Goal: Find contact information: Find contact information

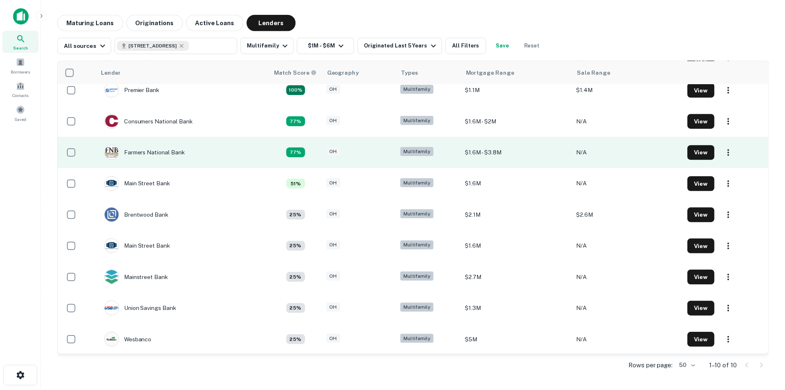
scroll to position [42, 0]
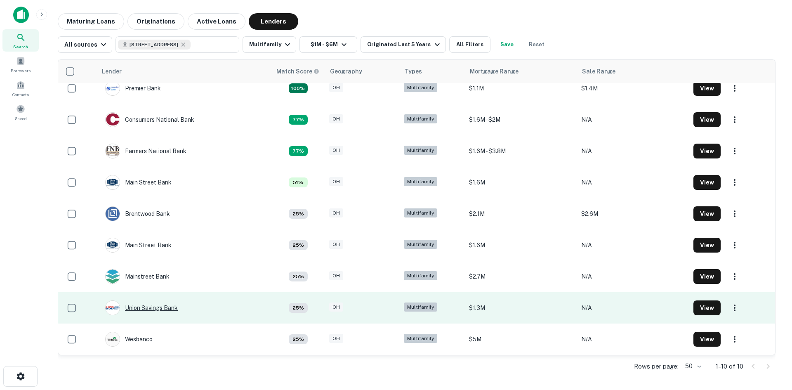
click at [154, 308] on div "Union Savings Bank" at bounding box center [141, 307] width 73 height 15
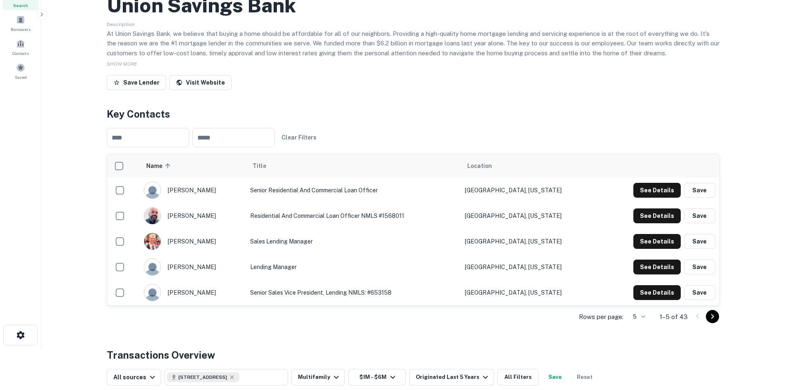
scroll to position [82, 0]
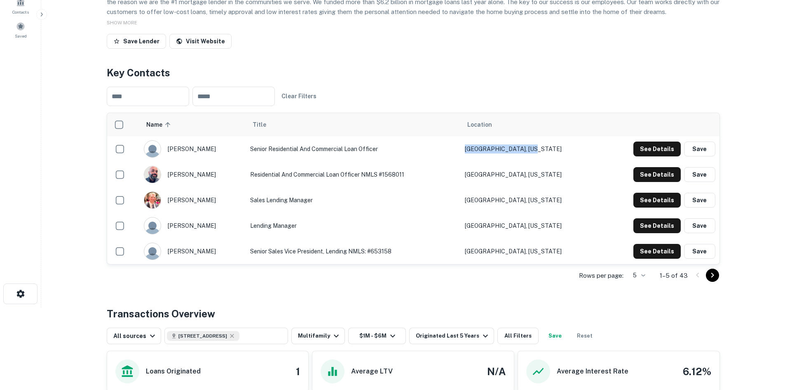
drag, startPoint x: 499, startPoint y: 184, endPoint x: 561, endPoint y: 186, distance: 62.3
click at [561, 162] on td "[GEOGRAPHIC_DATA], [US_STATE]" at bounding box center [530, 149] width 139 height 26
copy td "[GEOGRAPHIC_DATA], [US_STATE]"
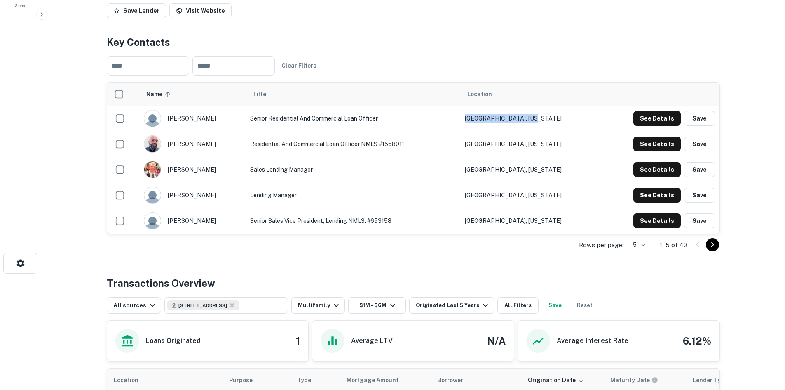
scroll to position [165, 0]
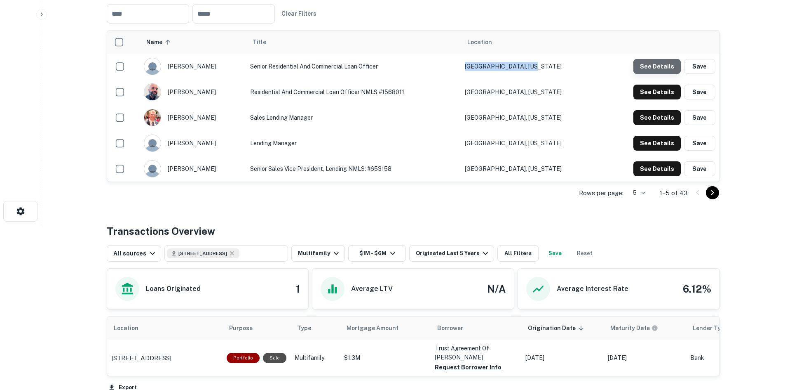
click at [666, 74] on button "See Details" at bounding box center [657, 66] width 47 height 15
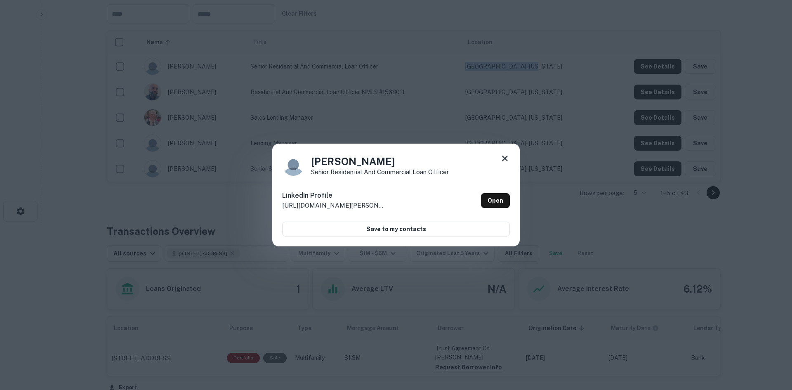
click at [506, 160] on icon at bounding box center [505, 158] width 10 height 10
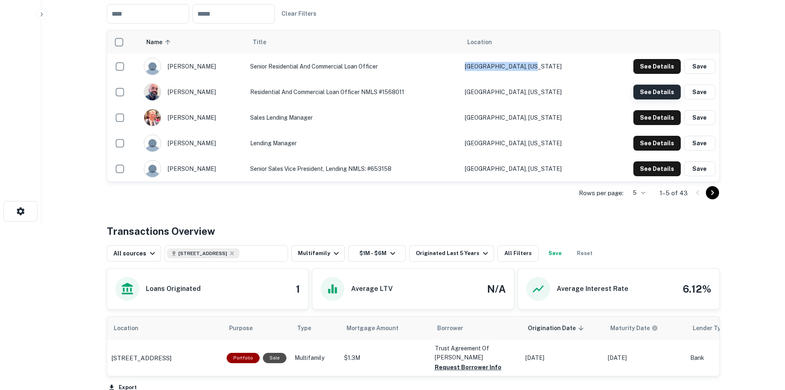
click at [669, 74] on button "See Details" at bounding box center [657, 66] width 47 height 15
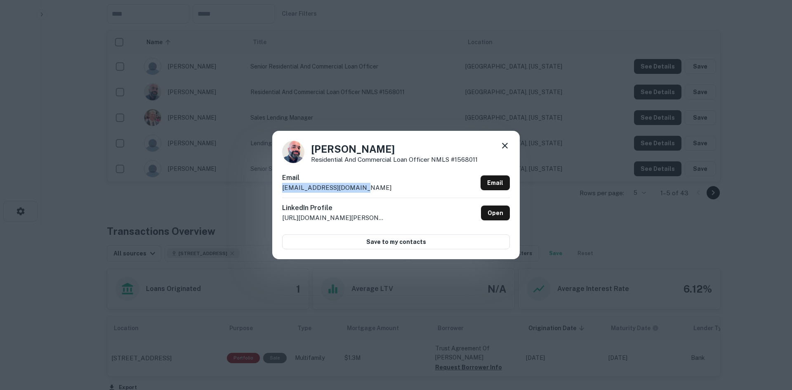
drag, startPoint x: 282, startPoint y: 188, endPoint x: 369, endPoint y: 188, distance: 87.4
click at [369, 188] on div "Email [EMAIL_ADDRESS][DOMAIN_NAME] Email" at bounding box center [396, 185] width 228 height 25
copy p "[EMAIL_ADDRESS][DOMAIN_NAME]"
click at [508, 145] on icon at bounding box center [505, 146] width 10 height 10
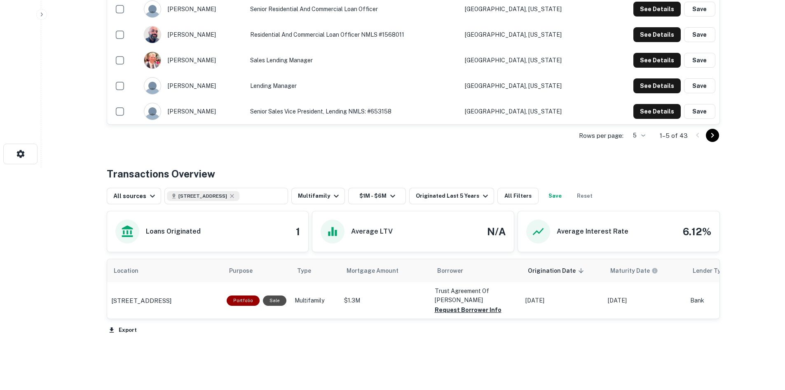
scroll to position [161, 0]
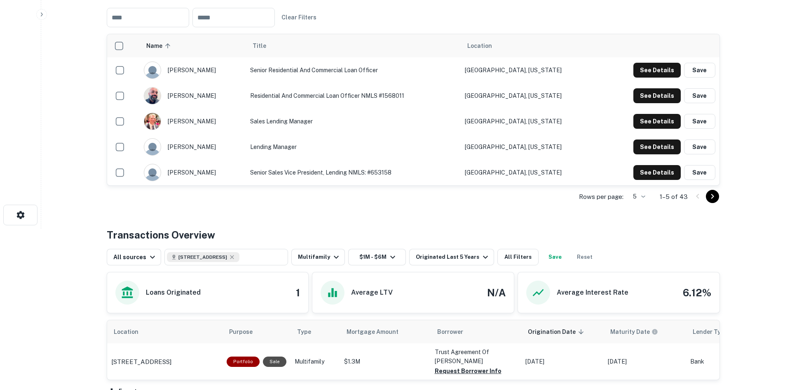
drag, startPoint x: 171, startPoint y: 134, endPoint x: 211, endPoint y: 133, distance: 40.0
click at [211, 104] on div "[PERSON_NAME]" at bounding box center [193, 95] width 98 height 17
copy div "[PERSON_NAME]"
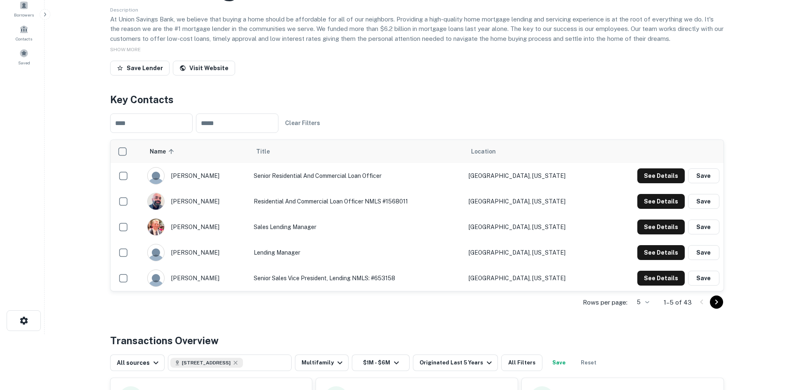
scroll to position [0, 0]
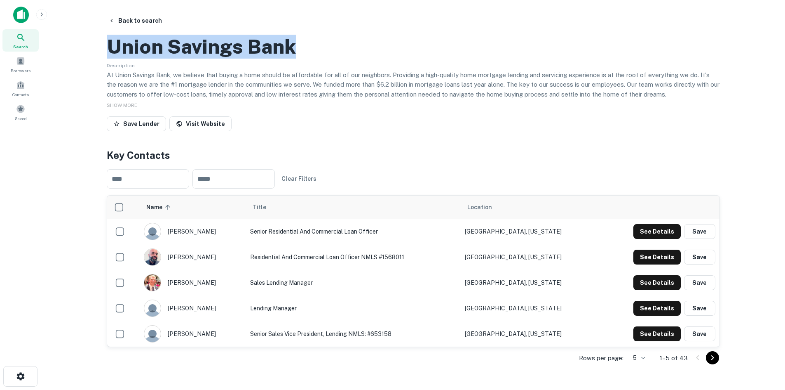
drag, startPoint x: 111, startPoint y: 86, endPoint x: 318, endPoint y: 91, distance: 207.0
click at [318, 59] on div "Union Savings Bank" at bounding box center [413, 47] width 613 height 24
copy h2 "Union Savings Bank"
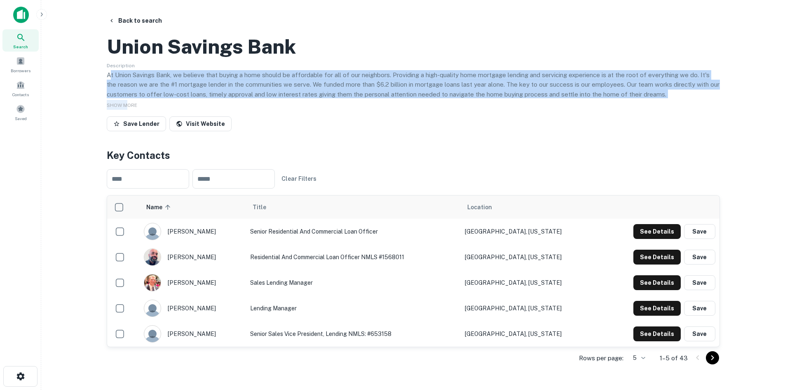
drag, startPoint x: 127, startPoint y: 141, endPoint x: 104, endPoint y: 83, distance: 62.9
click at [101, 91] on div "Back to search Union Savings Bank Description At Union Savings Bank, we believe…" at bounding box center [413, 325] width 633 height 624
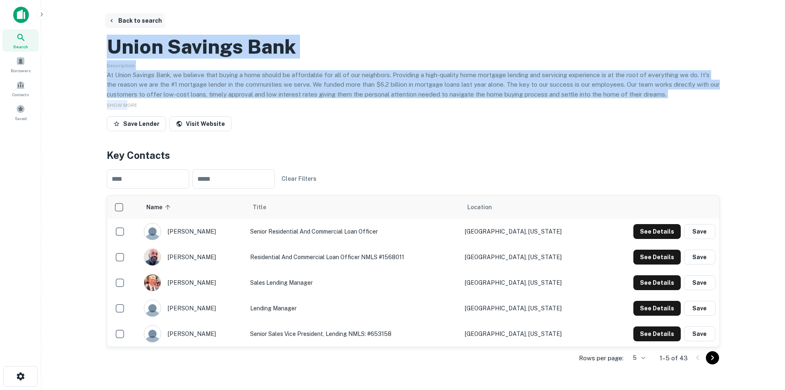
click at [128, 17] on button "Back to search" at bounding box center [135, 20] width 60 height 15
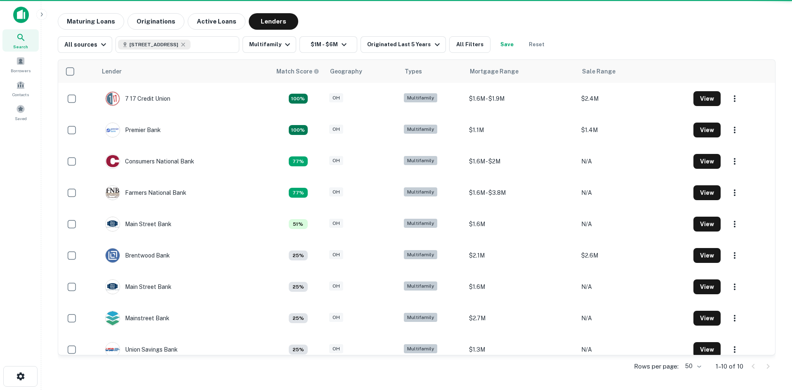
scroll to position [42, 0]
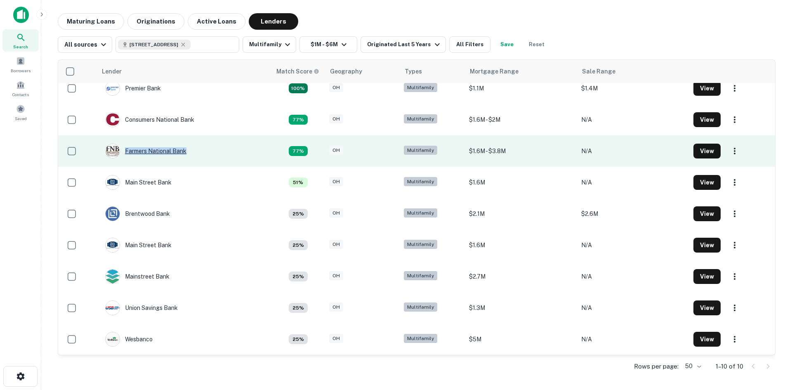
drag, startPoint x: 122, startPoint y: 150, endPoint x: 185, endPoint y: 153, distance: 62.7
click at [185, 153] on div "Farmers National Bank" at bounding box center [145, 150] width 81 height 15
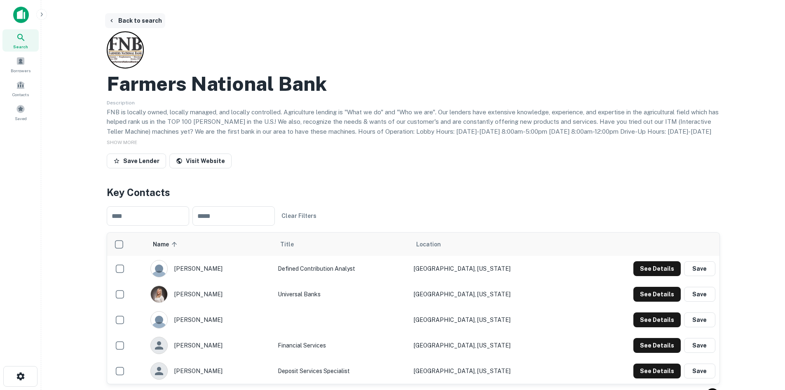
click at [119, 19] on button "Back to search" at bounding box center [135, 20] width 60 height 15
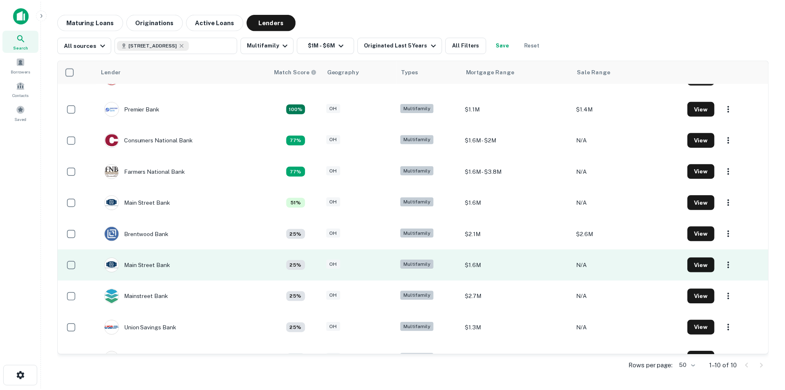
scroll to position [42, 0]
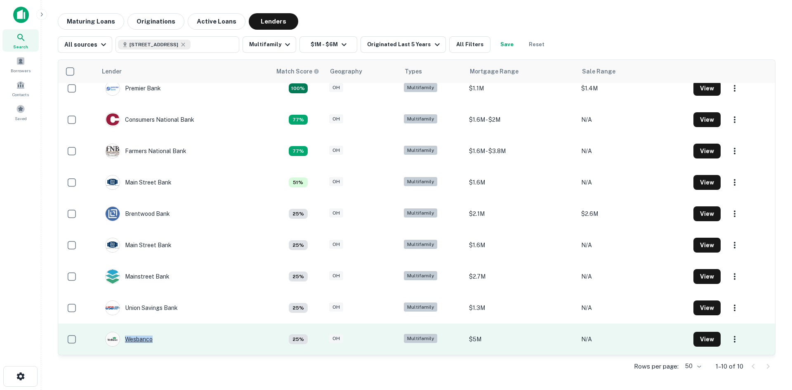
drag, startPoint x: 144, startPoint y: 340, endPoint x: 151, endPoint y: 341, distance: 7.2
click at [151, 341] on td "Wesbanco" at bounding box center [184, 338] width 174 height 31
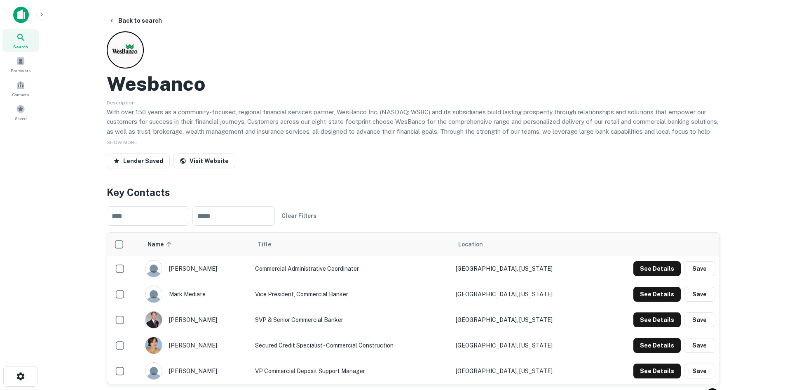
click at [112, 86] on h2 "Wesbanco" at bounding box center [156, 84] width 99 height 24
click at [410, 166] on div "Lender Saved Visit Website" at bounding box center [413, 162] width 613 height 18
click at [391, 171] on div "Lender Saved Visit Website" at bounding box center [413, 162] width 613 height 18
